Goal: Task Accomplishment & Management: Manage account settings

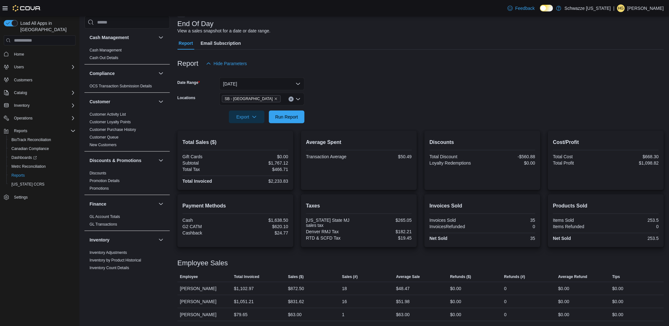
scroll to position [396, 0]
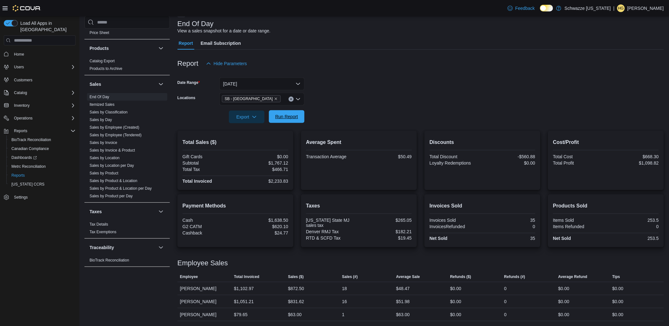
click at [287, 121] on span "Run Report" at bounding box center [287, 116] width 28 height 13
click at [122, 167] on link "Sales by Location per Day" at bounding box center [111, 165] width 44 height 4
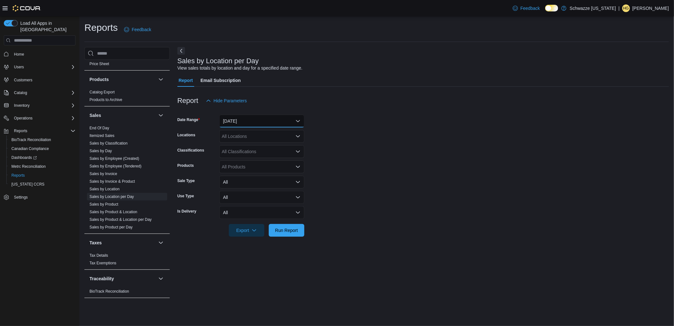
click at [251, 119] on button "[DATE]" at bounding box center [261, 121] width 85 height 13
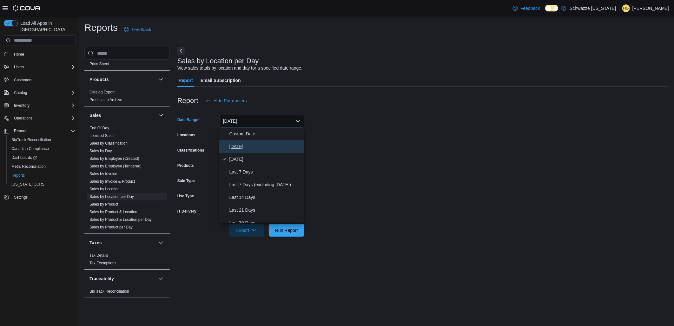
click at [244, 145] on span "[DATE]" at bounding box center [265, 146] width 72 height 8
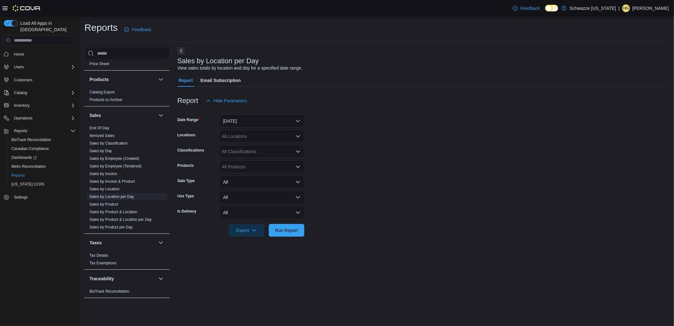
click at [248, 134] on div "All Locations" at bounding box center [261, 136] width 85 height 13
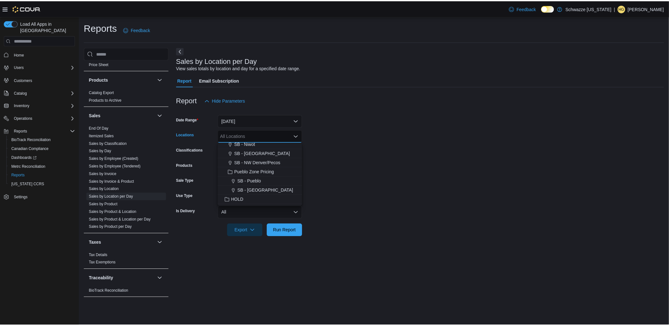
scroll to position [211, 0]
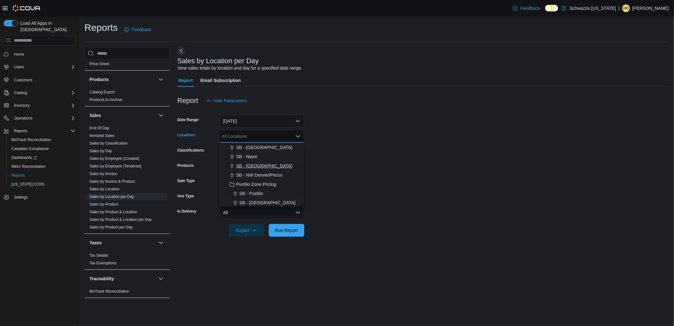
click at [264, 166] on span "SB - [GEOGRAPHIC_DATA]" at bounding box center [264, 165] width 56 height 6
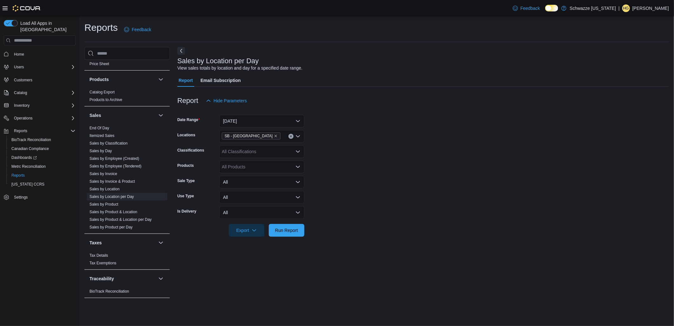
drag, startPoint x: 423, startPoint y: 161, endPoint x: 394, endPoint y: 188, distance: 39.5
click at [423, 161] on form "Date Range [DATE] Locations SB - [GEOGRAPHIC_DATA] Classifications All Classifi…" at bounding box center [422, 171] width 491 height 129
click at [296, 228] on span "Run Report" at bounding box center [286, 230] width 23 height 6
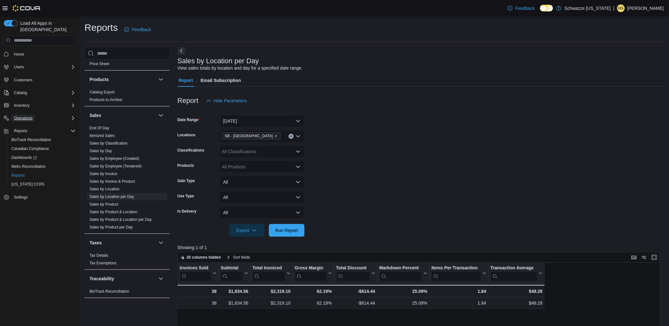
click at [28, 115] on span "Operations" at bounding box center [23, 117] width 19 height 5
click at [31, 124] on span "Cash Management" at bounding box center [27, 126] width 32 height 5
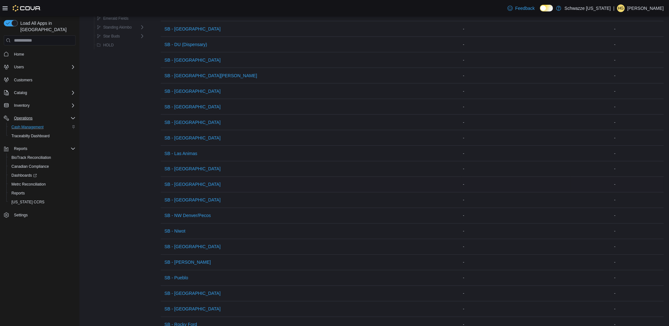
scroll to position [287, 0]
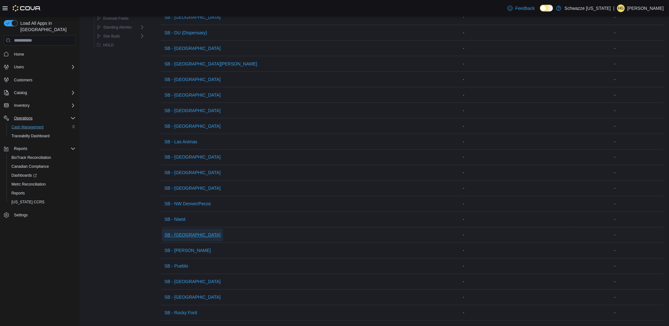
click at [192, 232] on span "SB - [GEOGRAPHIC_DATA]" at bounding box center [192, 235] width 56 height 6
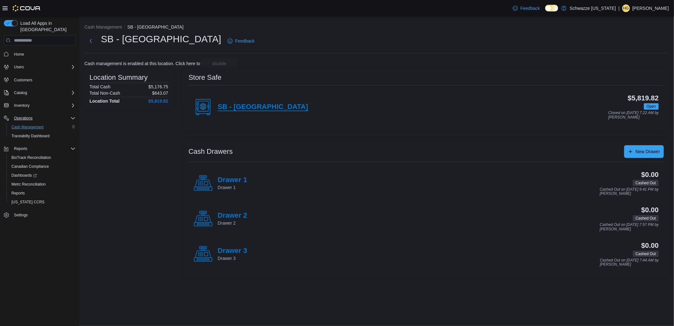
click at [256, 109] on h4 "SB - [GEOGRAPHIC_DATA]" at bounding box center [263, 107] width 90 height 8
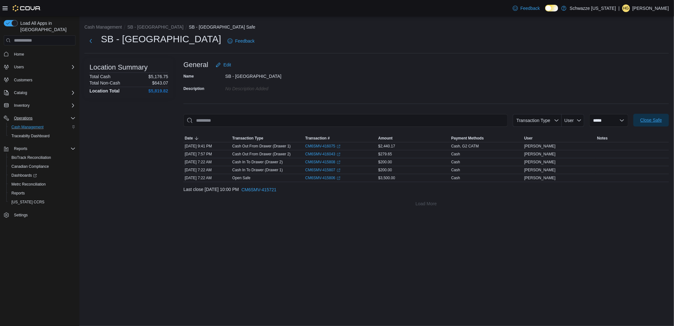
click at [663, 122] on span "Close Safe" at bounding box center [651, 120] width 28 height 13
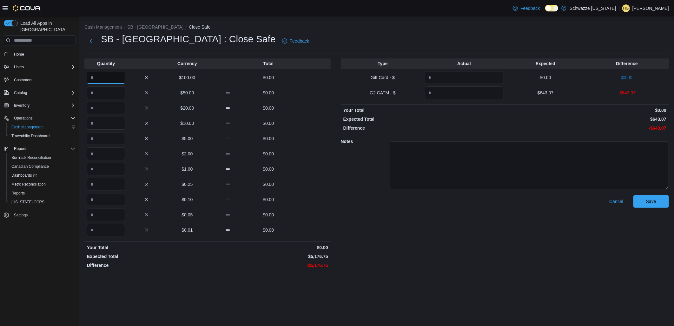
click at [116, 83] on input "Quantity" at bounding box center [106, 77] width 38 height 13
type input "**"
click at [115, 169] on input "Quantity" at bounding box center [106, 168] width 38 height 13
type input "****"
click at [115, 225] on input "Quantity" at bounding box center [106, 229] width 38 height 13
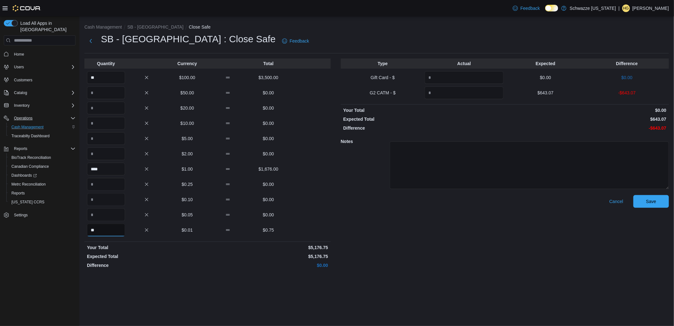
type input "**"
click at [466, 96] on input "Quantity" at bounding box center [464, 92] width 79 height 13
type input "******"
click at [549, 123] on div "Type Actual Expected Difference Gift Card - $ $0.00 $0.00 G2 CATM - $ ****** $6…" at bounding box center [505, 164] width 328 height 212
click at [658, 203] on span "Save" at bounding box center [651, 200] width 28 height 13
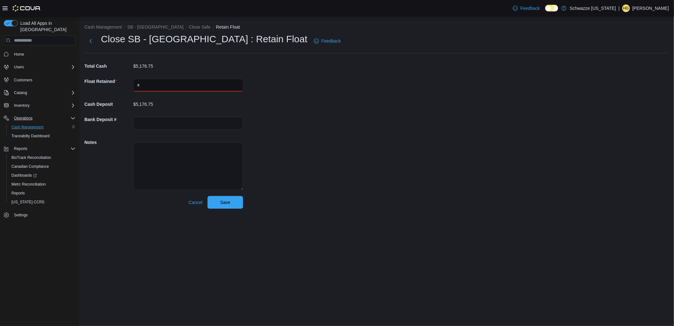
click at [185, 88] on input "text" at bounding box center [188, 85] width 110 height 13
type input "****"
click at [391, 94] on div "Cash Management SB - [GEOGRAPHIC_DATA] Close Safe Retain Float Close SB - [GEOG…" at bounding box center [376, 114] width 595 height 197
click at [240, 202] on button "Save" at bounding box center [226, 201] width 36 height 13
